Goal: Information Seeking & Learning: Learn about a topic

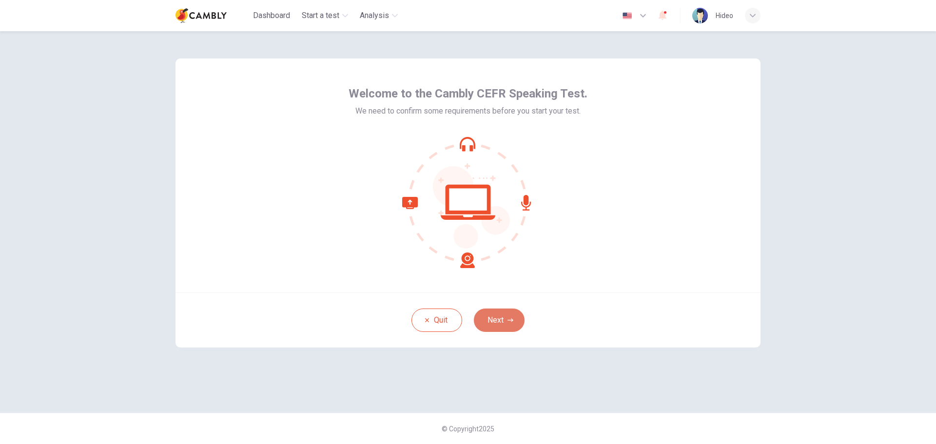
click at [499, 317] on button "Next" at bounding box center [499, 320] width 51 height 23
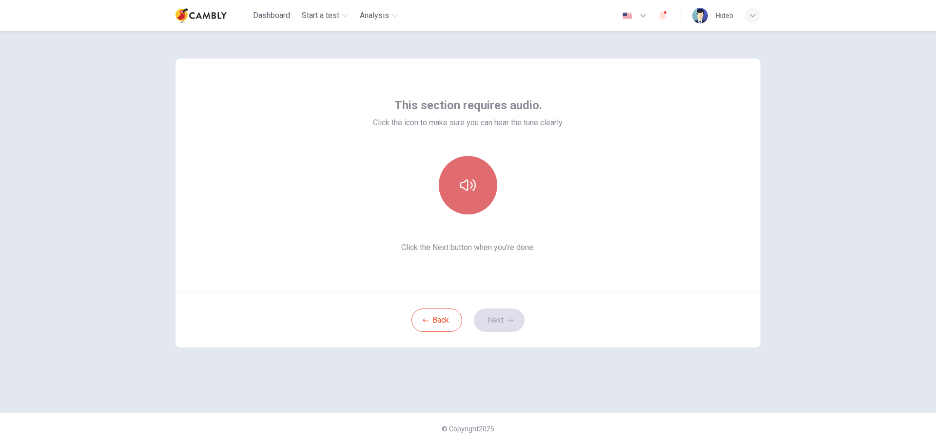
click at [468, 193] on button "button" at bounding box center [468, 185] width 58 height 58
click at [468, 188] on icon "button" at bounding box center [468, 185] width 16 height 16
click at [494, 320] on button "Next" at bounding box center [499, 320] width 51 height 23
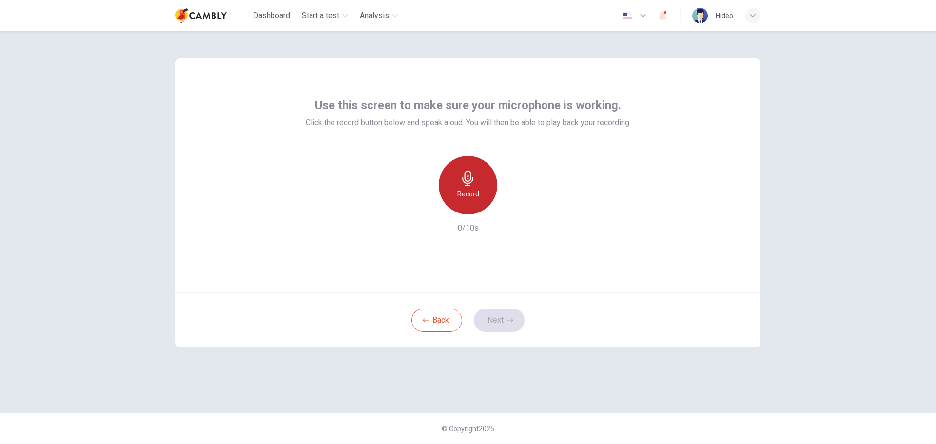
click at [464, 182] on icon "button" at bounding box center [468, 179] width 16 height 16
click at [468, 187] on div "Stop" at bounding box center [468, 185] width 58 height 58
click at [466, 185] on icon "button" at bounding box center [467, 179] width 11 height 16
click at [469, 184] on icon "button" at bounding box center [468, 179] width 16 height 16
click at [499, 320] on button "Next" at bounding box center [499, 320] width 51 height 23
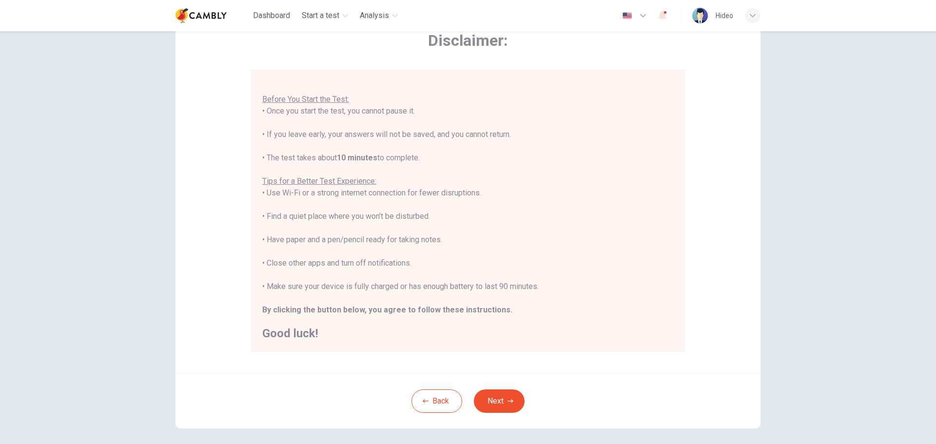
scroll to position [98, 0]
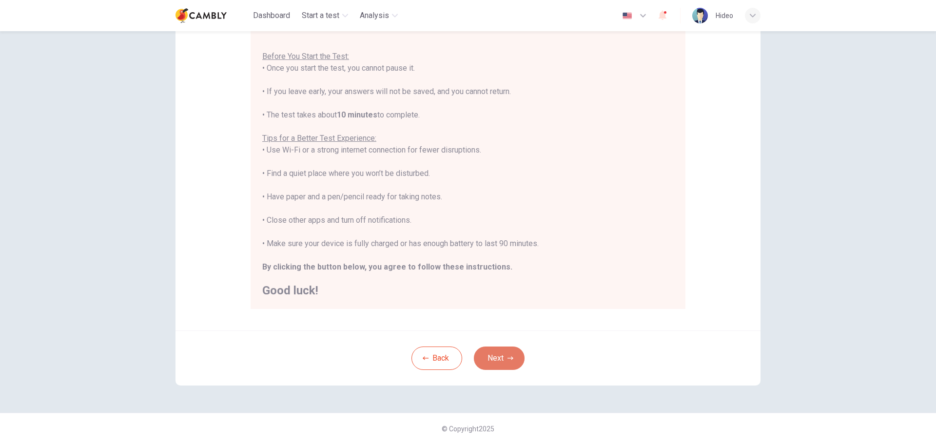
click at [510, 350] on button "Next" at bounding box center [499, 358] width 51 height 23
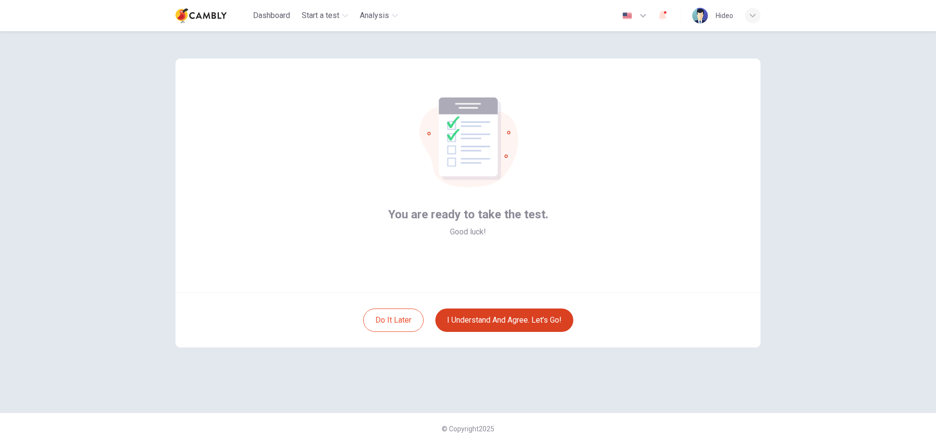
click at [534, 317] on button "I understand and agree. Let’s go!" at bounding box center [504, 320] width 138 height 23
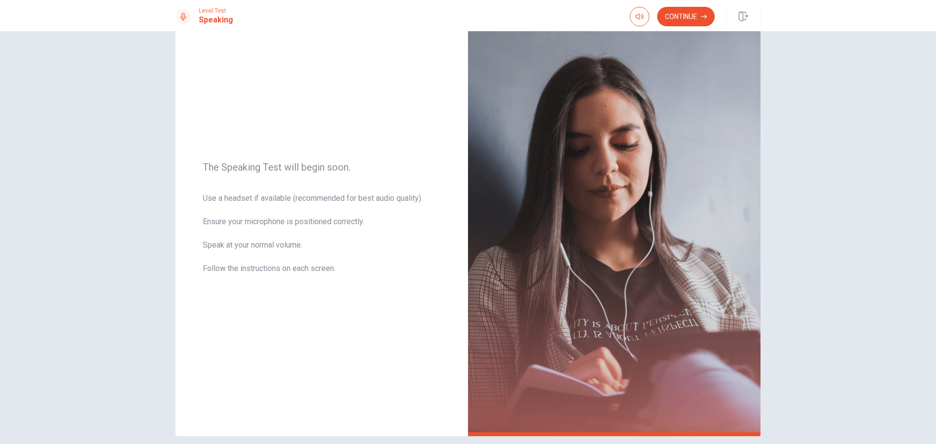
scroll to position [10, 0]
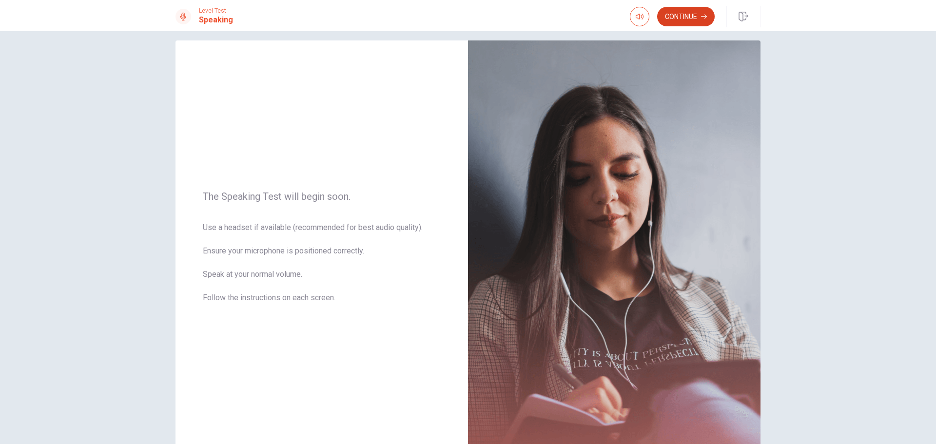
click at [683, 16] on button "Continue" at bounding box center [686, 16] width 58 height 19
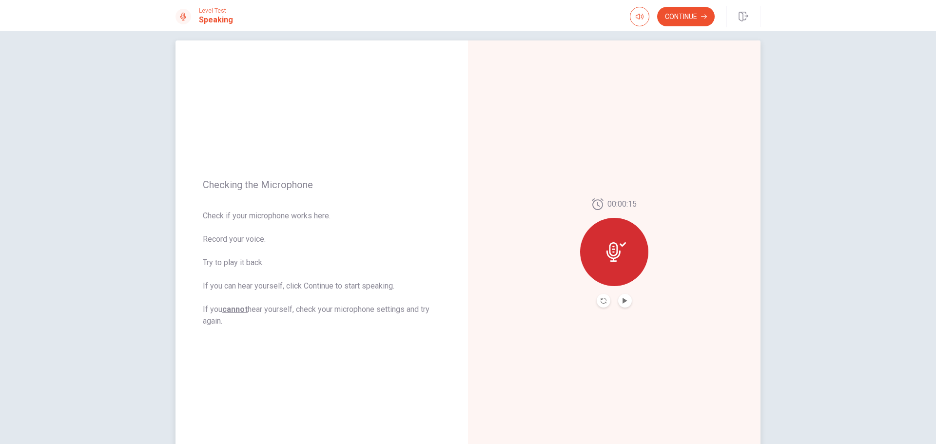
click at [624, 304] on button "Play Audio" at bounding box center [625, 301] width 14 height 14
click at [624, 301] on icon "Pause Audio" at bounding box center [624, 301] width 5 height 6
click at [622, 301] on icon "Play Audio" at bounding box center [625, 301] width 6 height 6
click at [623, 304] on button "Play Audio" at bounding box center [625, 301] width 14 height 14
click at [676, 13] on button "Continue" at bounding box center [686, 16] width 58 height 19
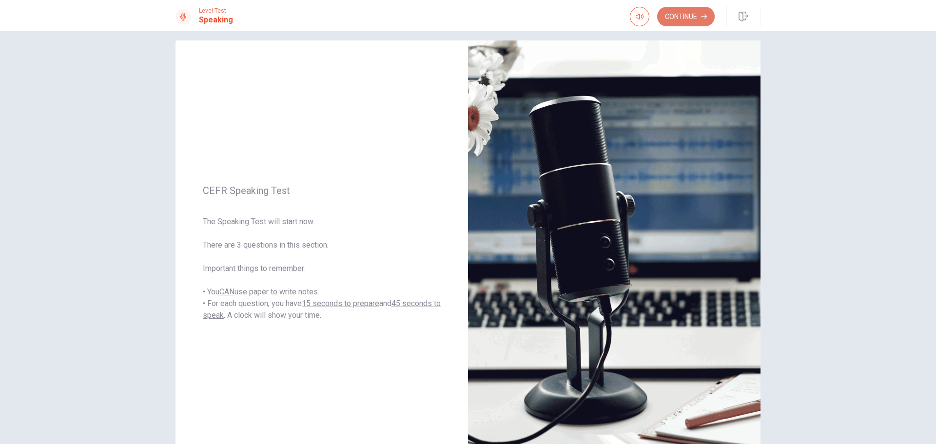
click at [686, 16] on button "Continue" at bounding box center [686, 16] width 58 height 19
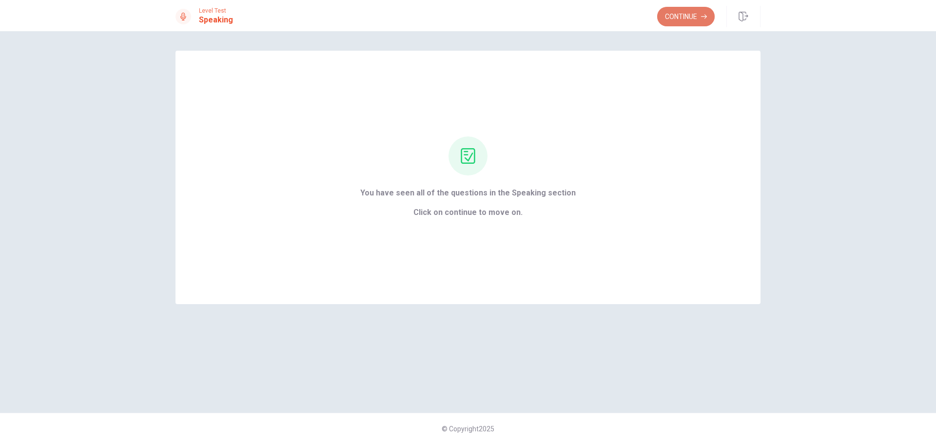
click at [669, 19] on button "Continue" at bounding box center [686, 16] width 58 height 19
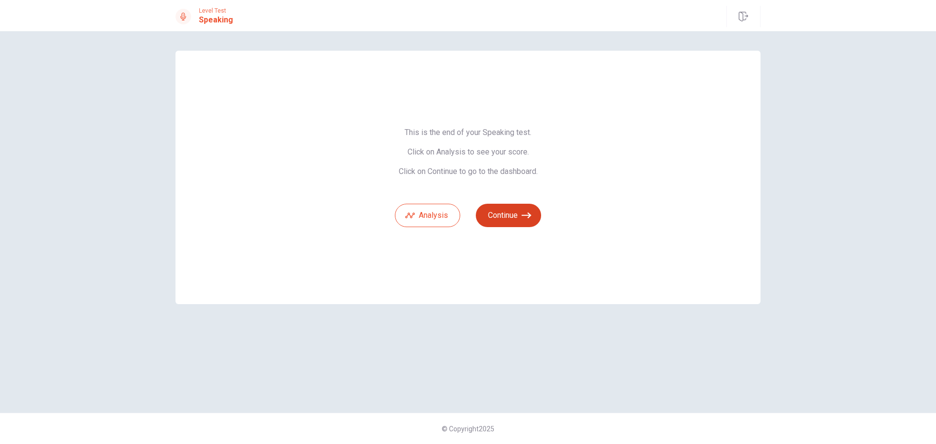
click at [519, 214] on button "Continue" at bounding box center [508, 215] width 65 height 23
